Goal: Task Accomplishment & Management: Use online tool/utility

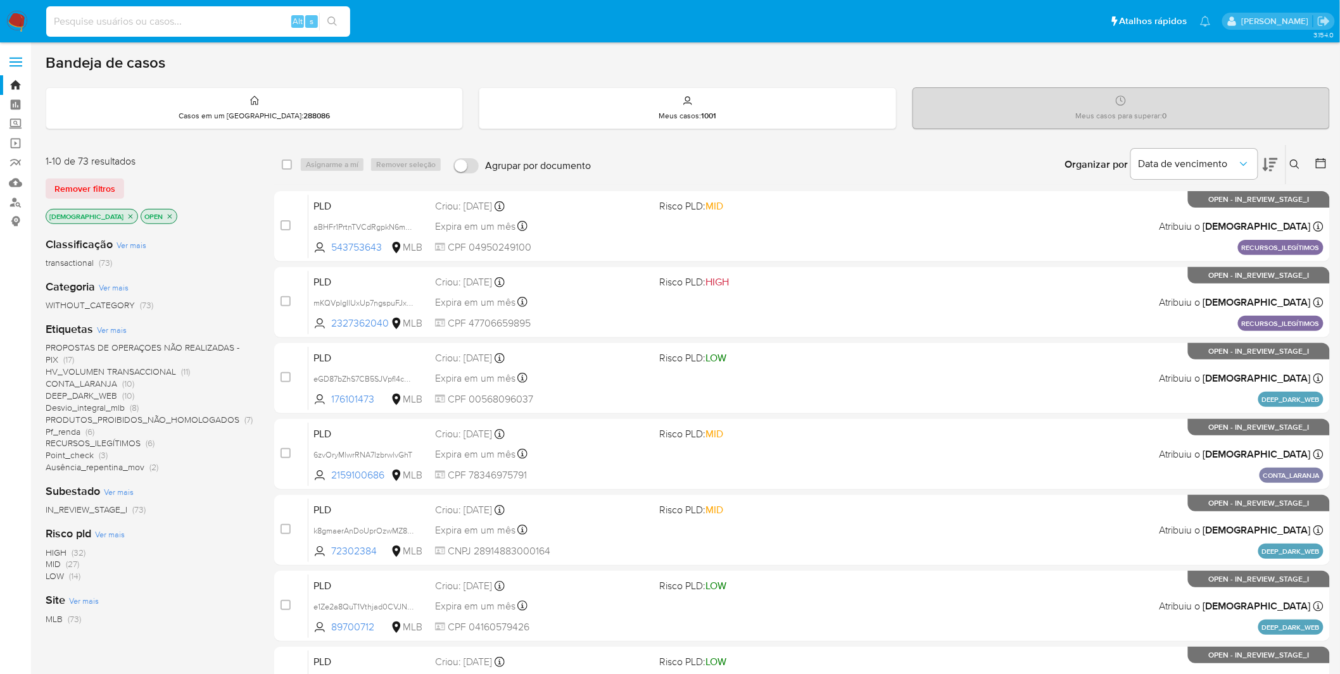
click at [175, 26] on input at bounding box center [198, 21] width 304 height 16
paste input "SJJgxOdzxPAo1dVh0QlEZjaz"
type input "SJJgxOdzxPAo1dVh0QlEZjaz"
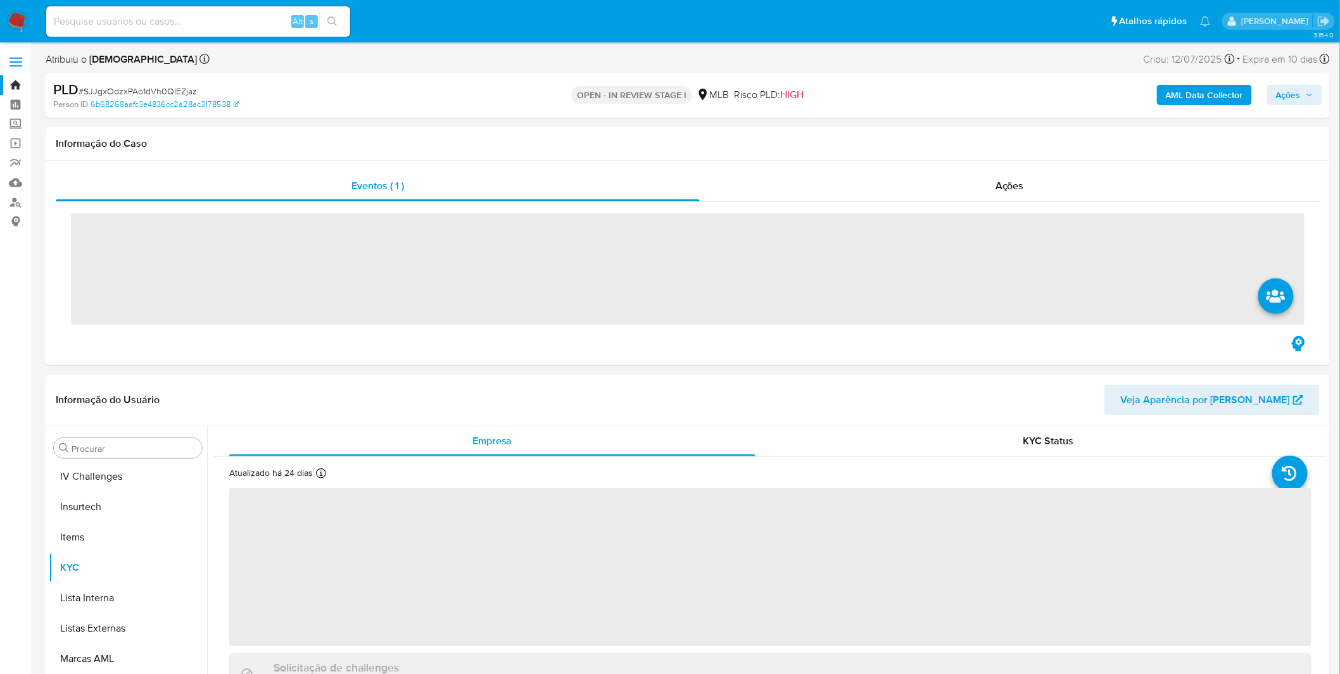
scroll to position [565, 0]
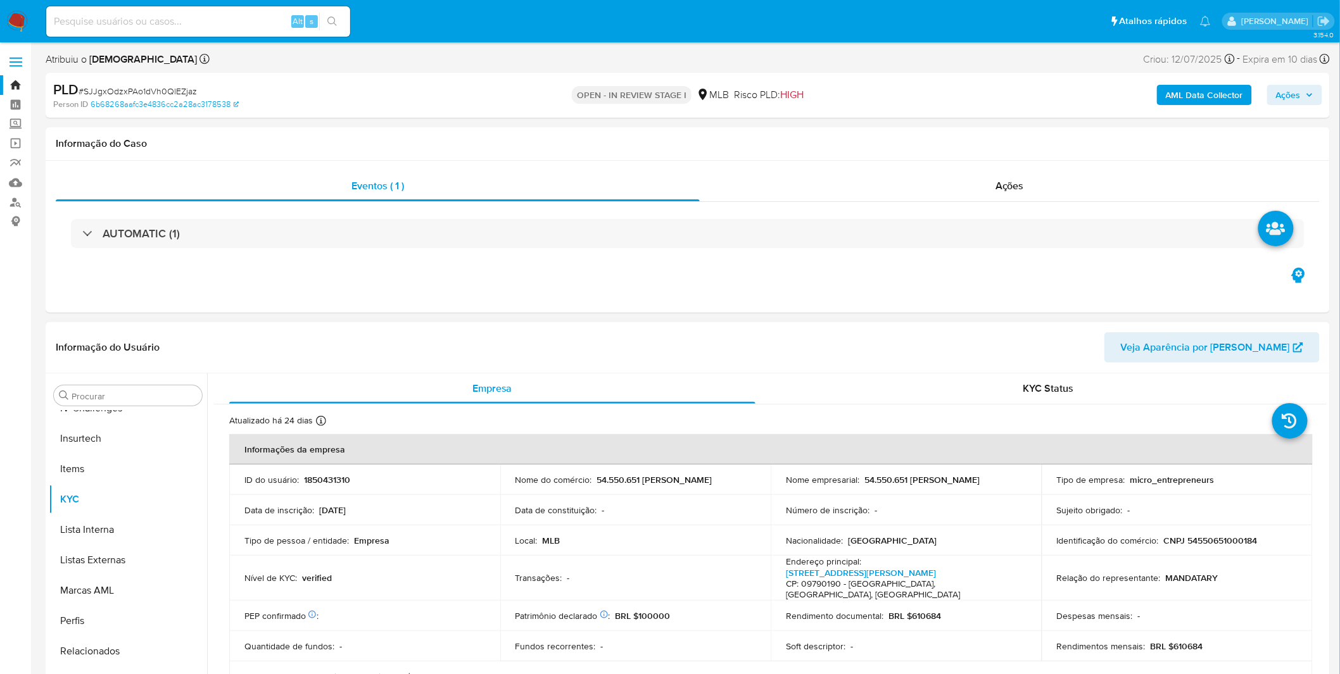
select select "10"
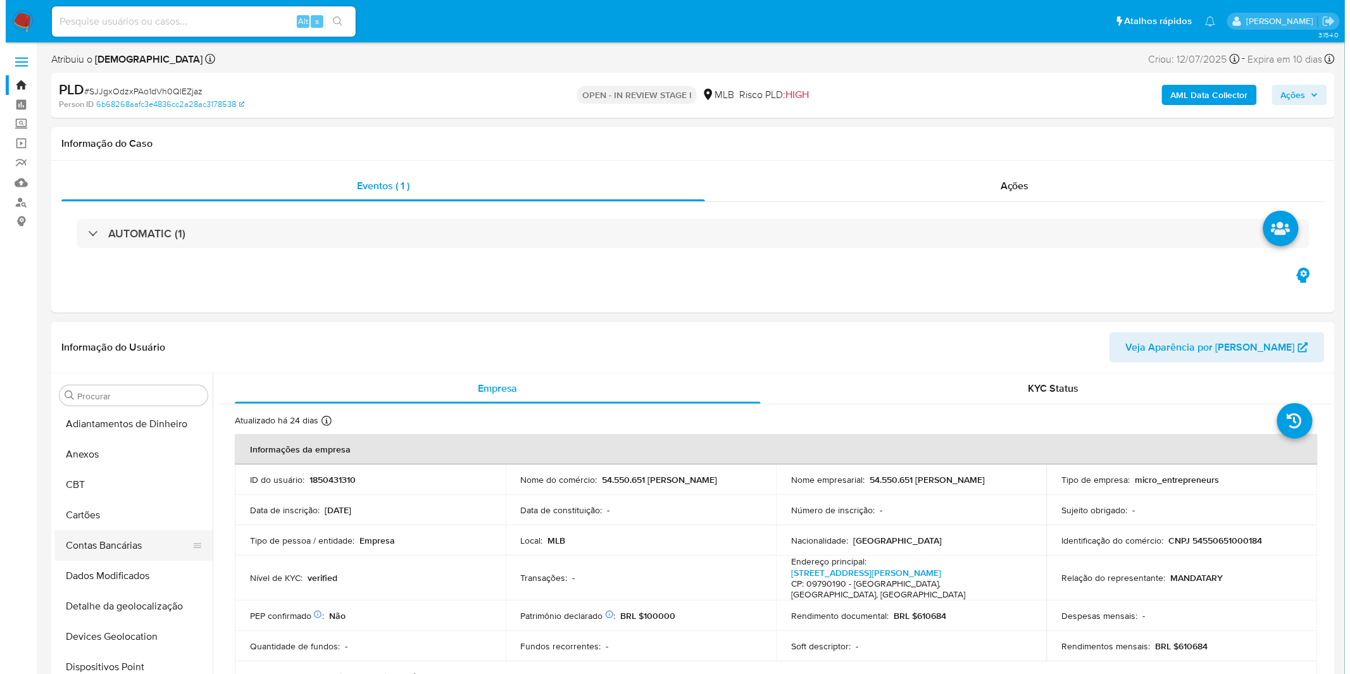
scroll to position [0, 0]
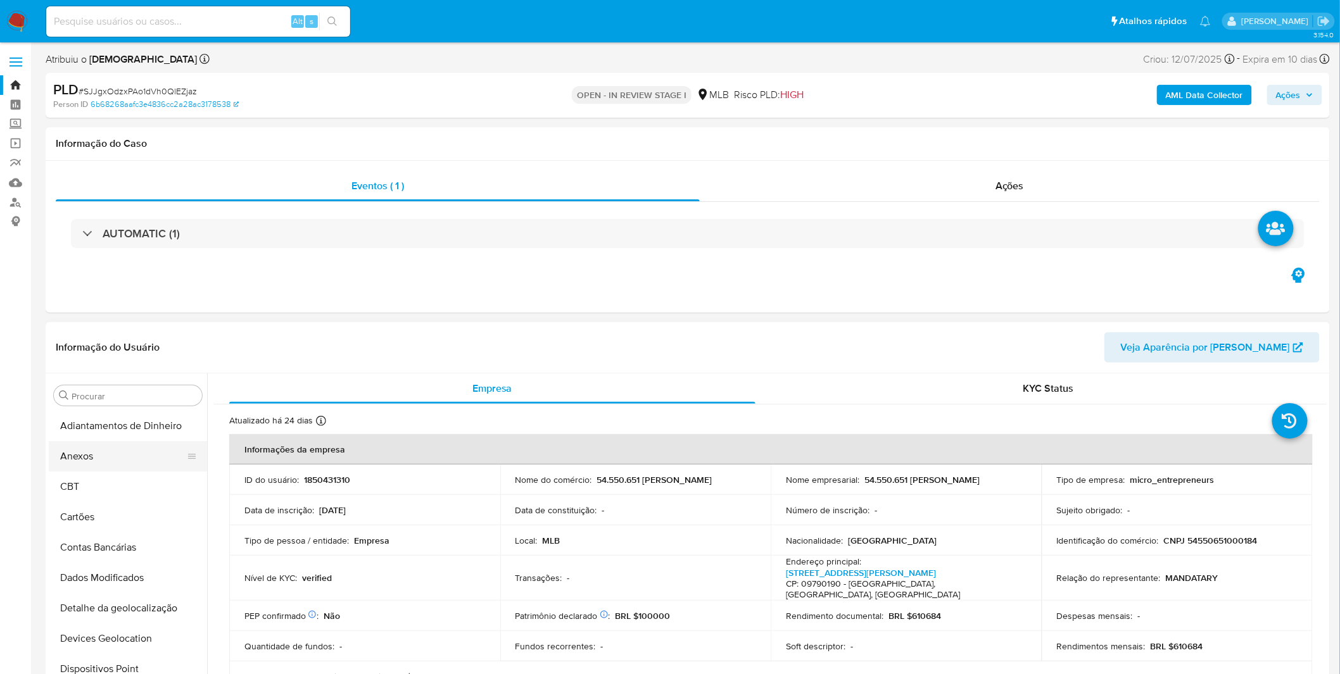
click at [116, 459] on button "Anexos" at bounding box center [123, 456] width 148 height 30
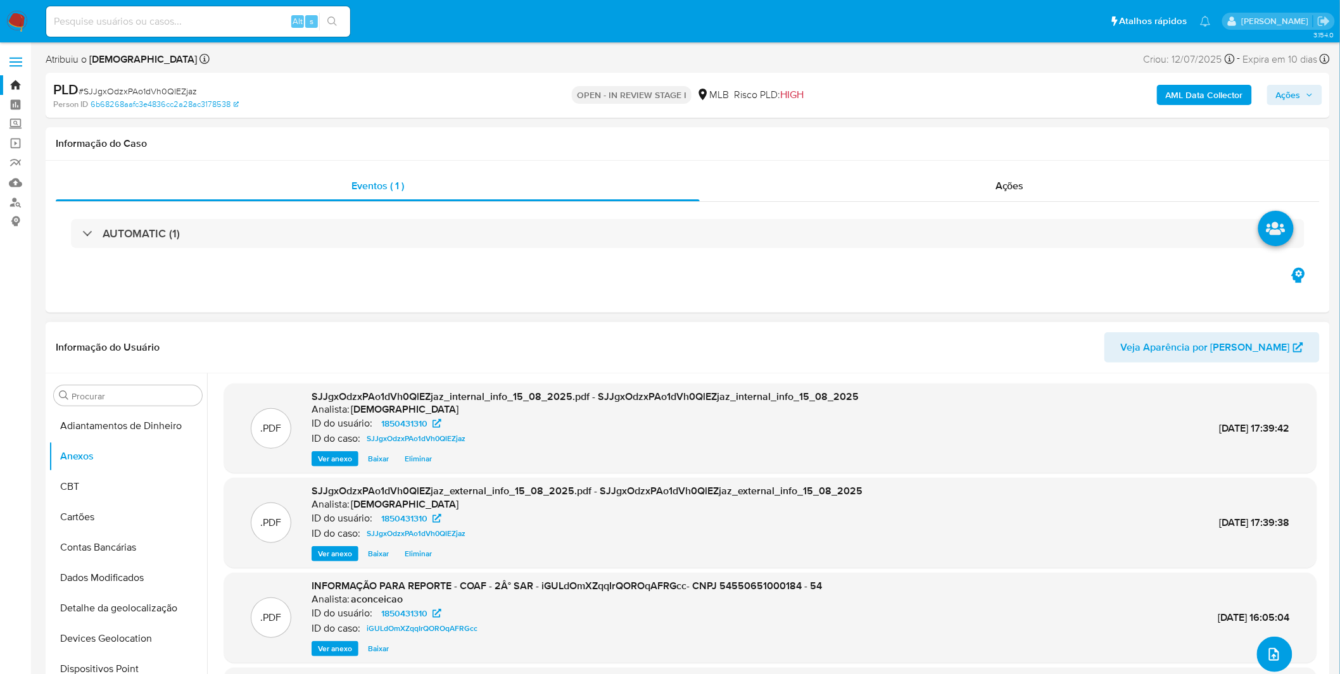
click at [1280, 656] on button "upload-file" at bounding box center [1274, 654] width 35 height 35
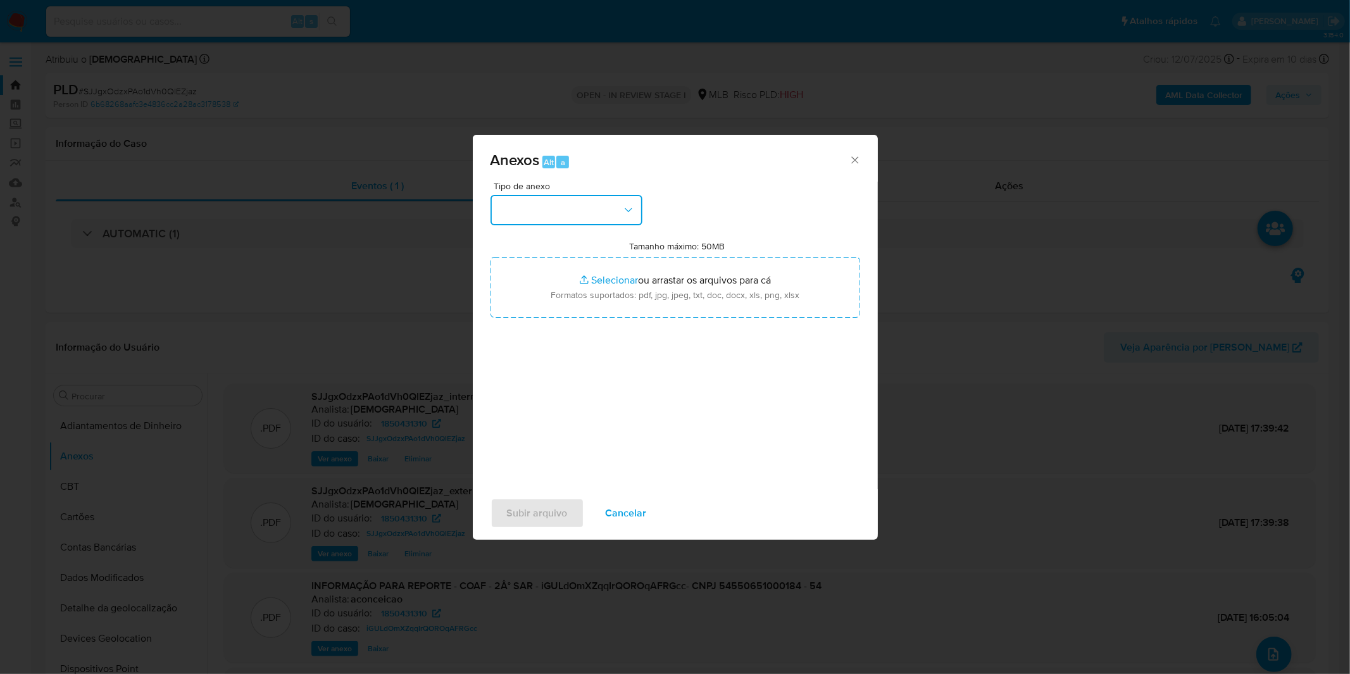
click at [625, 222] on button "button" at bounding box center [567, 210] width 152 height 30
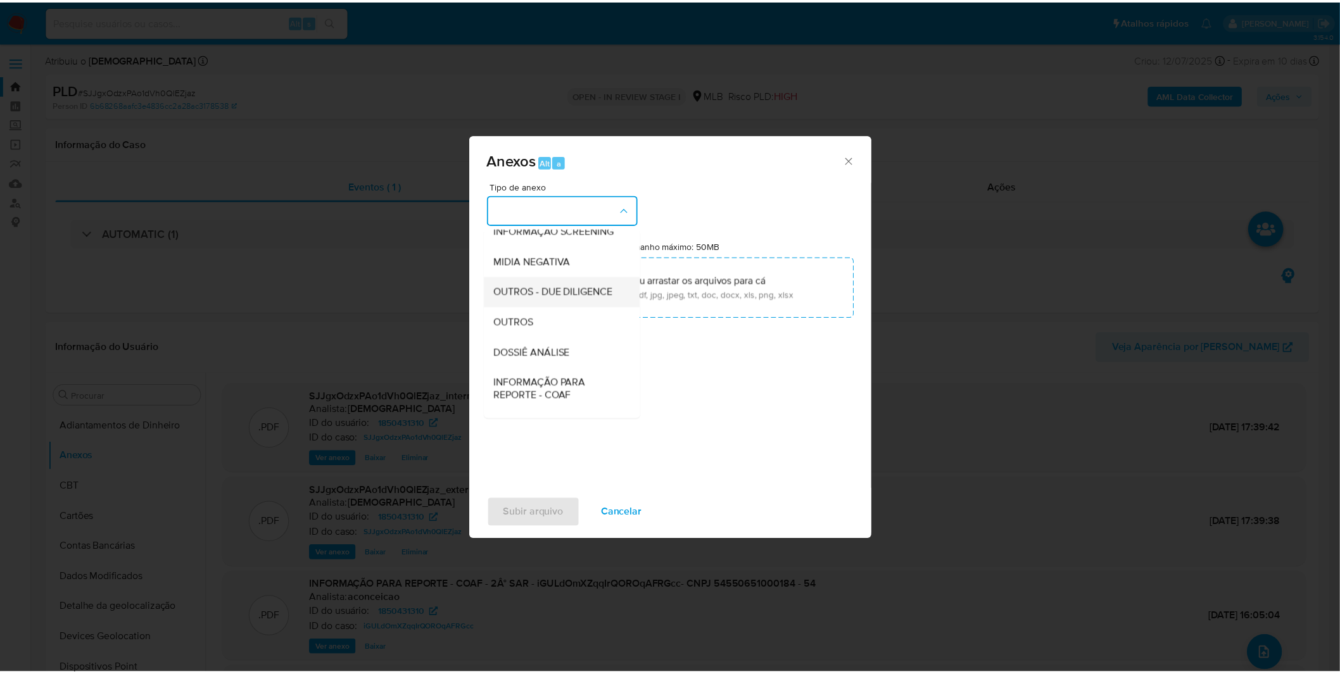
scroll to position [141, 0]
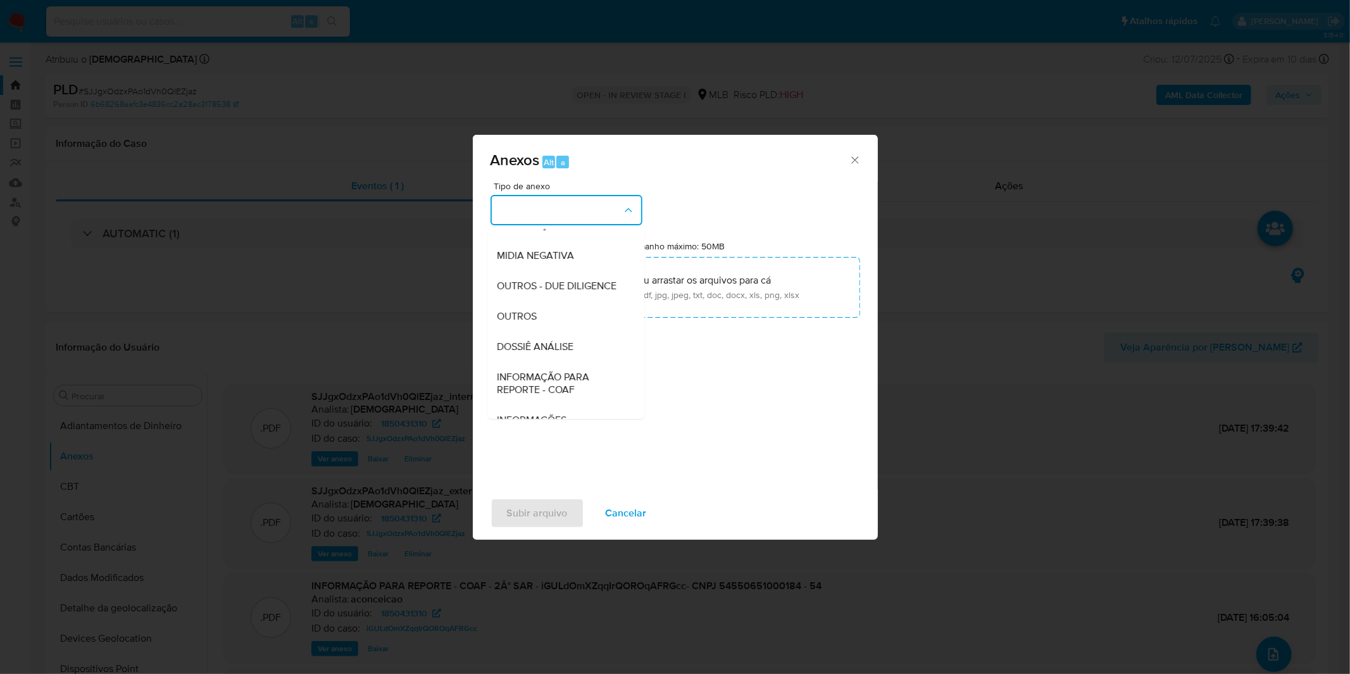
click at [541, 332] on div "OUTROS" at bounding box center [562, 316] width 129 height 30
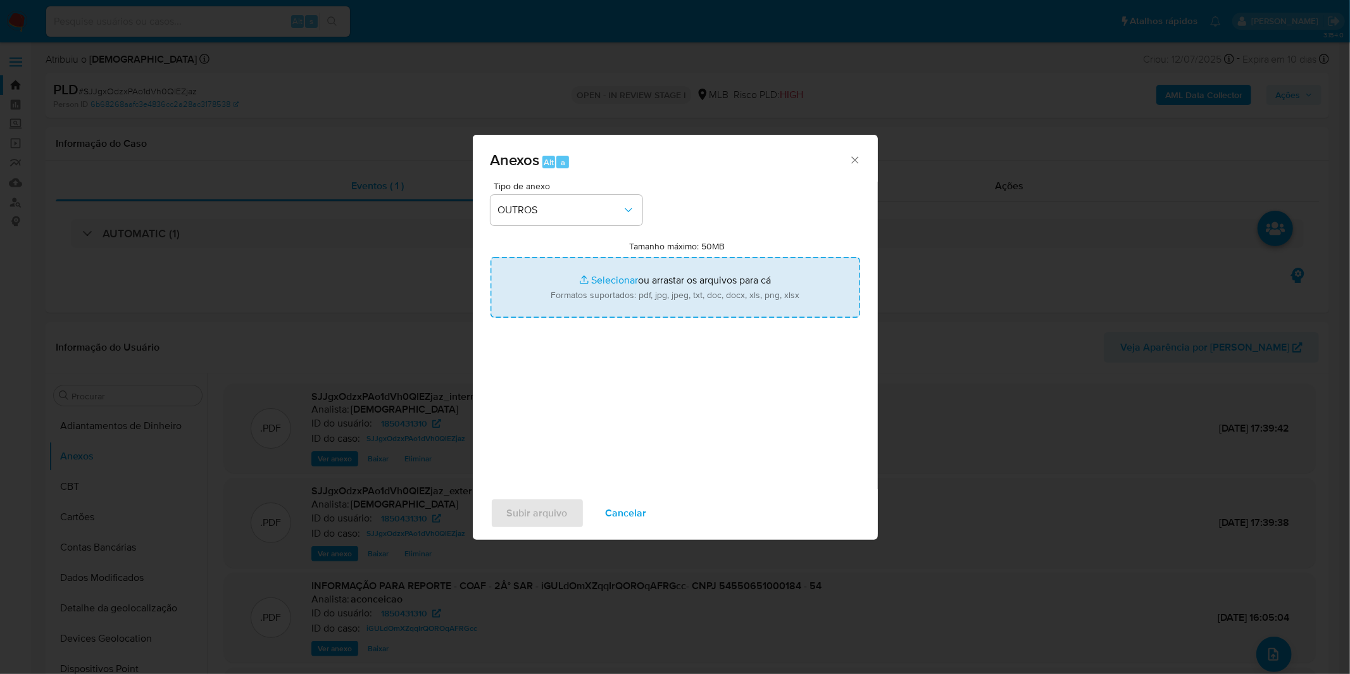
click at [572, 284] on input "Tamanho máximo: 50MB Selecionar arquivos" at bounding box center [676, 287] width 370 height 61
click at [580, 305] on input "Tamanho máximo: 50MB Selecionar arquivos" at bounding box center [676, 287] width 370 height 61
type input "C:\fakepath\DECLINIO SAR - CNPJ 54550651000184 - 54.550.651 [PERSON_NAME].pdf"
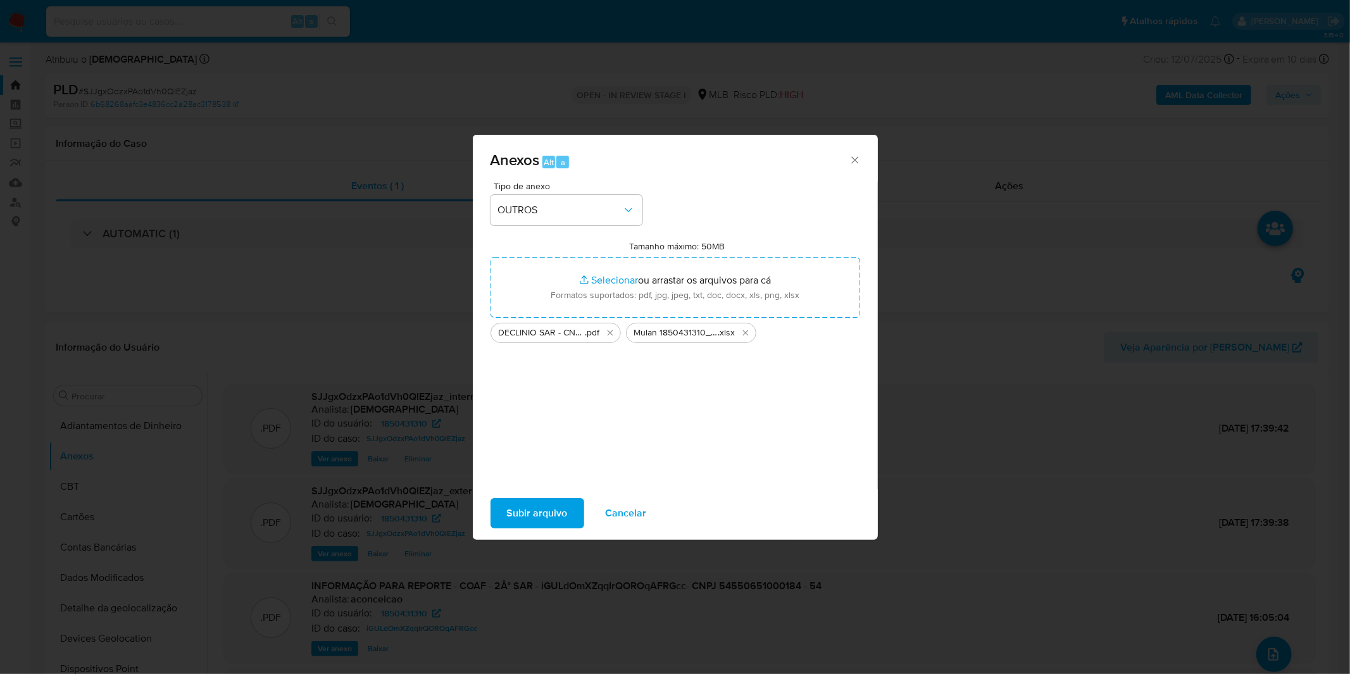
click at [574, 508] on button "Subir arquivo" at bounding box center [538, 513] width 94 height 30
